Goal: Communication & Community: Answer question/provide support

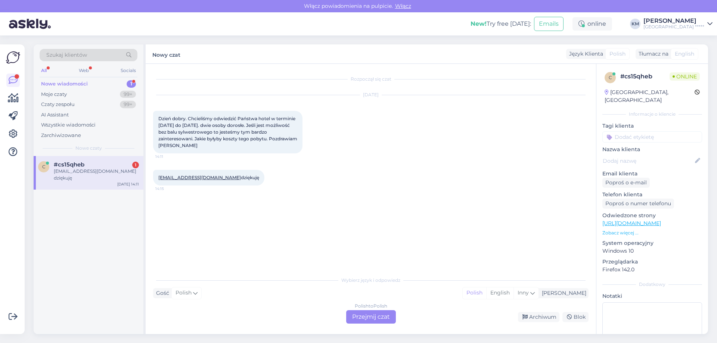
click at [369, 316] on div "Polish to Polish Przejmij czat" at bounding box center [371, 316] width 50 height 13
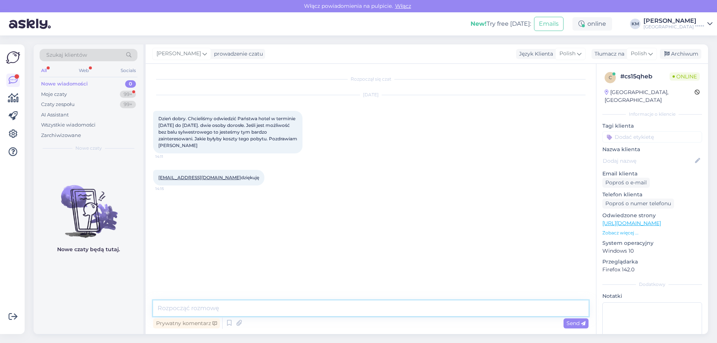
click at [250, 307] on textarea at bounding box center [370, 309] width 435 height 16
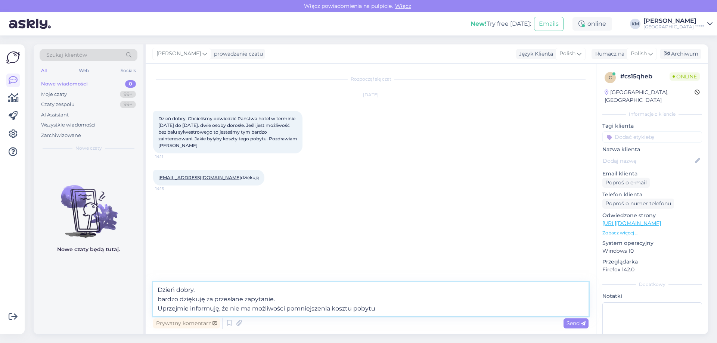
click at [407, 307] on textarea "Dzień dobry, bardzo dziękuję za przesłane zapytanie. Uprzejmie informuję, że ni…" at bounding box center [370, 299] width 435 height 34
drag, startPoint x: 378, startPoint y: 306, endPoint x: 395, endPoint y: 305, distance: 17.2
click at [395, 305] on textarea "Dzień dobry, bardzo dziękuję za przesłane zapytanie. Uprzejmie informuję, że ni…" at bounding box center [370, 299] width 435 height 34
click at [438, 309] on textarea "Dzień dobry, bardzo dziękuję za przesłane zapytanie. Uprzejmie informuję, że ni…" at bounding box center [370, 299] width 435 height 34
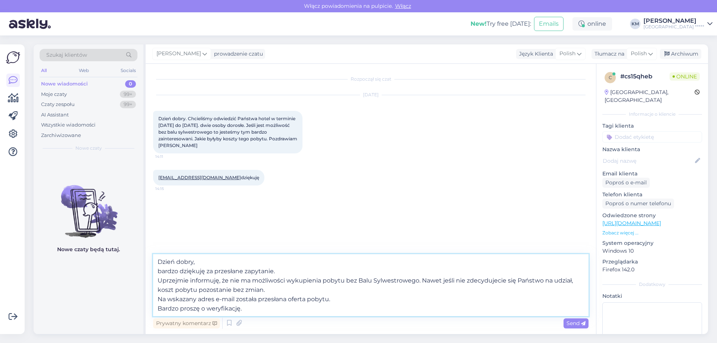
click at [570, 282] on textarea "Dzień dobry, bardzo dziękuję za przesłane zapytanie. Uprzejmie informuję, że ni…" at bounding box center [370, 285] width 435 height 62
click at [381, 307] on textarea "Dzień dobry, bardzo dziękuję za przesłane zapytanie. Uprzejmie informuję, że ni…" at bounding box center [370, 285] width 435 height 62
click at [327, 300] on textarea "Dzień dobry, bardzo dziękuję za przesłane zapytanie. Uprzejmie informuję, że ni…" at bounding box center [370, 285] width 435 height 62
type textarea "Dzień dobry, bardzo dziękuję za przesłane zapytanie. Uprzejmie informuję, że ni…"
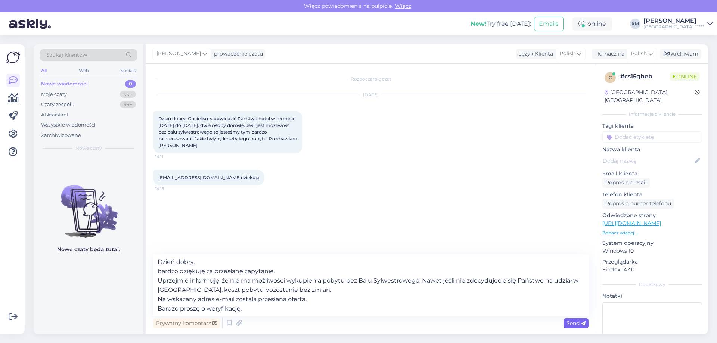
click at [569, 326] on span "Send" at bounding box center [576, 323] width 19 height 7
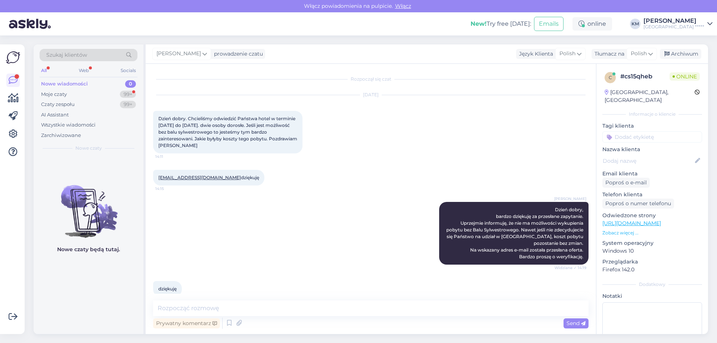
scroll to position [11, 0]
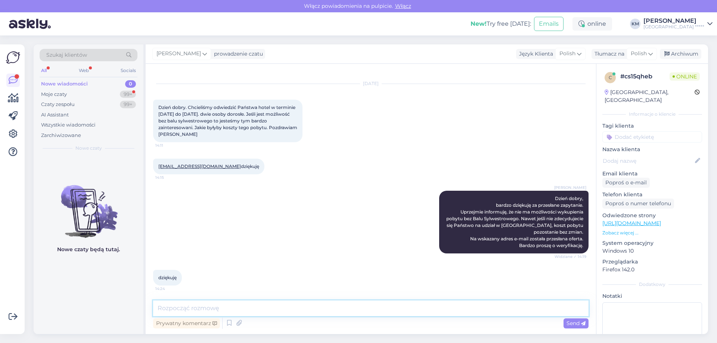
click at [203, 304] on textarea at bounding box center [370, 309] width 435 height 16
type textarea "Bardzo proszę. Pozostaję do dyspozycji."
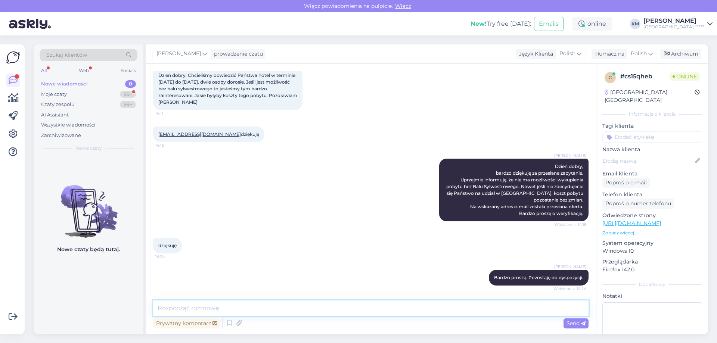
scroll to position [82, 0]
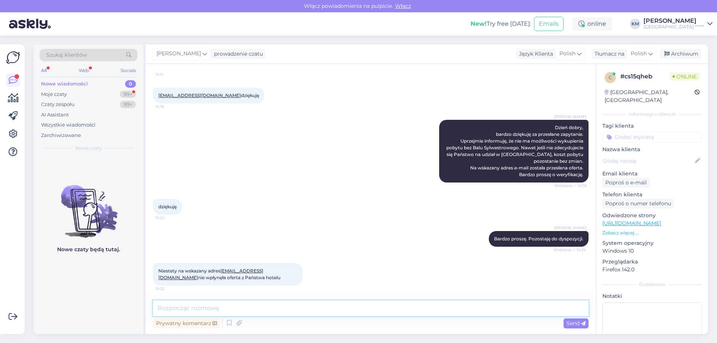
click at [208, 314] on textarea at bounding box center [370, 309] width 435 height 16
type textarea "Oferta została przesłana ponownie. Proszę zweryfikować, czy nie przedostała się…"
